Goal: Check status: Check status

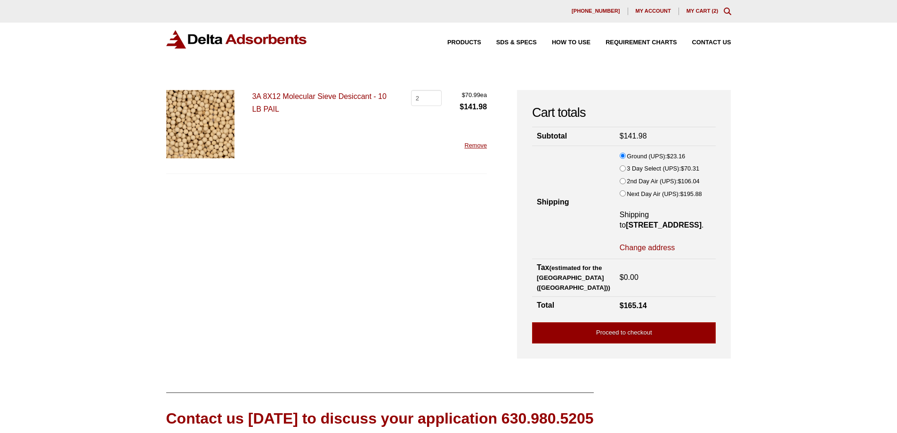
click at [306, 96] on link "3A 8X12 Molecular Sieve Desiccant - 10 LB PAIL" at bounding box center [319, 102] width 134 height 21
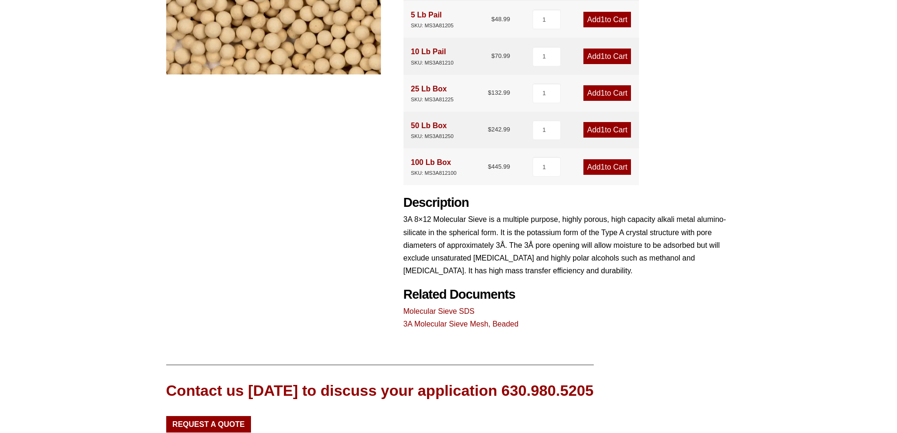
scroll to position [282, 0]
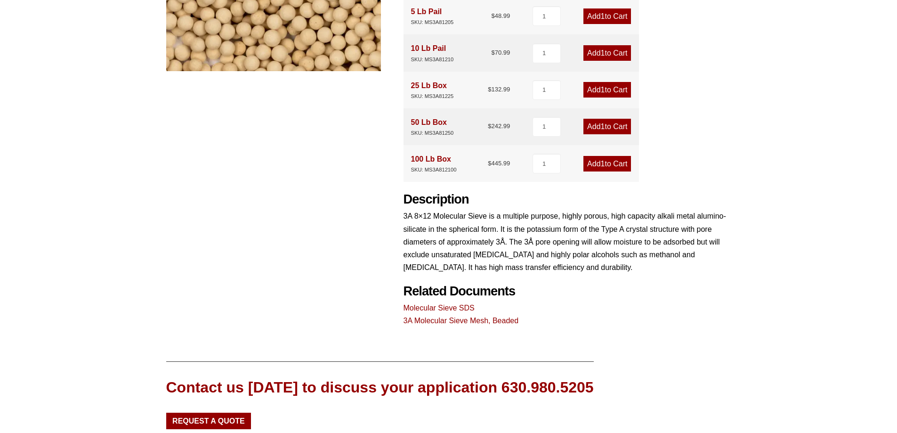
click at [430, 318] on link "3A Molecular Sieve Mesh, Beaded" at bounding box center [460, 320] width 115 height 8
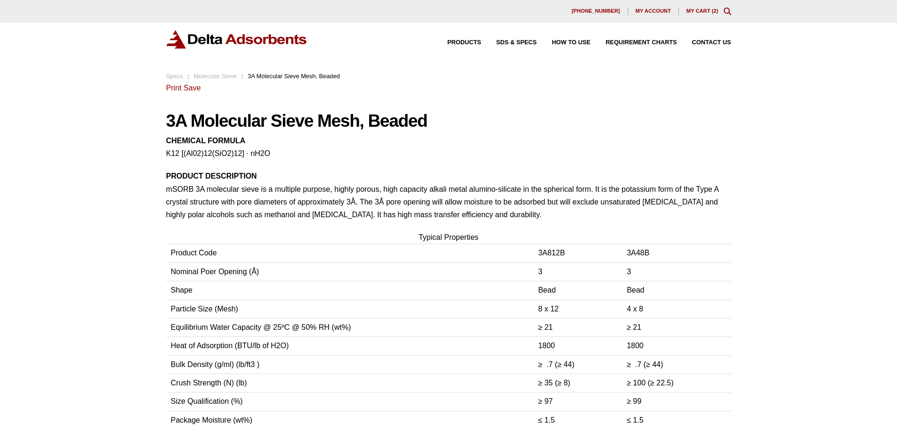
click at [225, 75] on link "Molecular Sieve" at bounding box center [215, 75] width 43 height 7
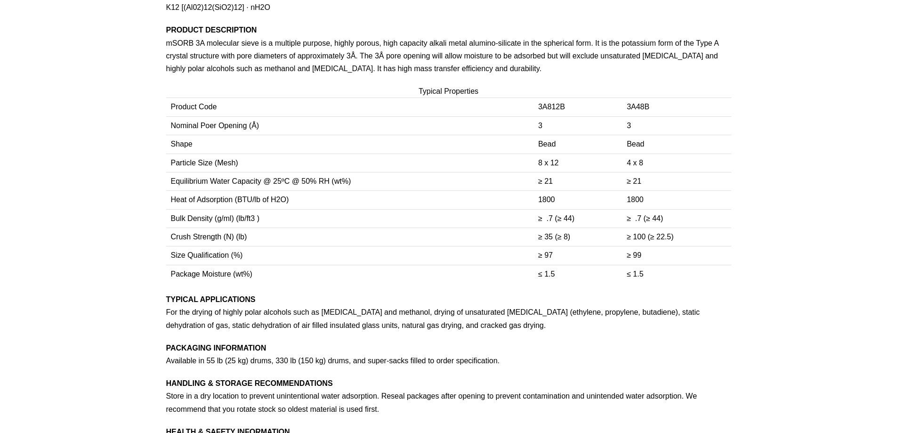
scroll to position [144, 0]
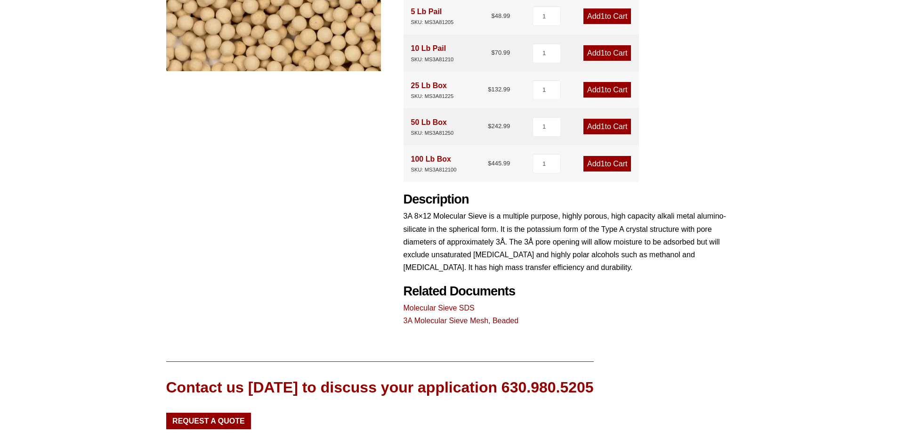
click at [440, 305] on link "Molecular Sieve SDS" at bounding box center [438, 308] width 71 height 8
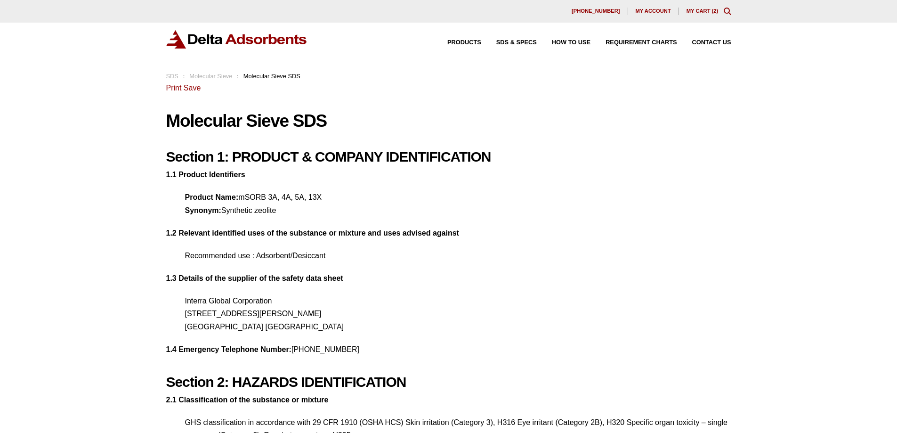
click at [649, 11] on span "My account" at bounding box center [652, 10] width 35 height 5
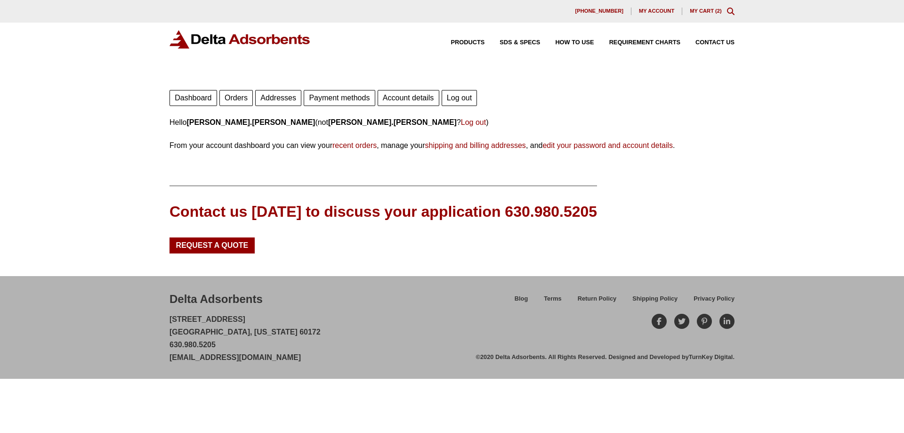
click at [241, 97] on link "Orders" at bounding box center [235, 98] width 33 height 16
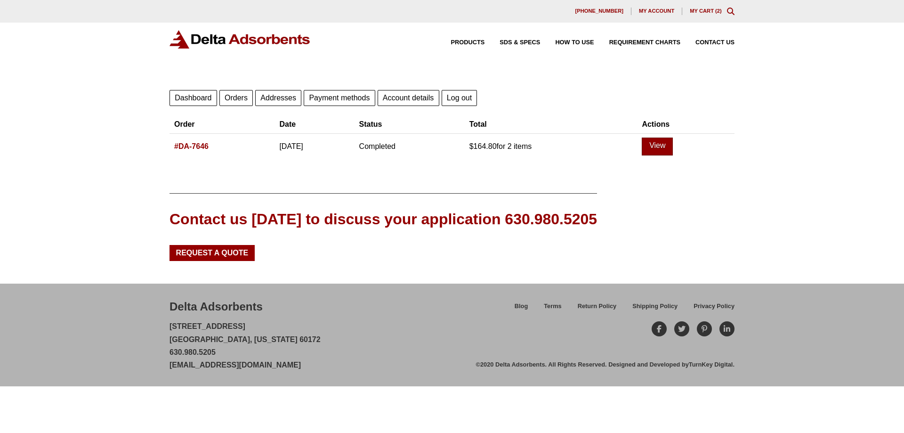
click at [665, 145] on link "View" at bounding box center [656, 146] width 31 height 18
